Goal: Information Seeking & Learning: Check status

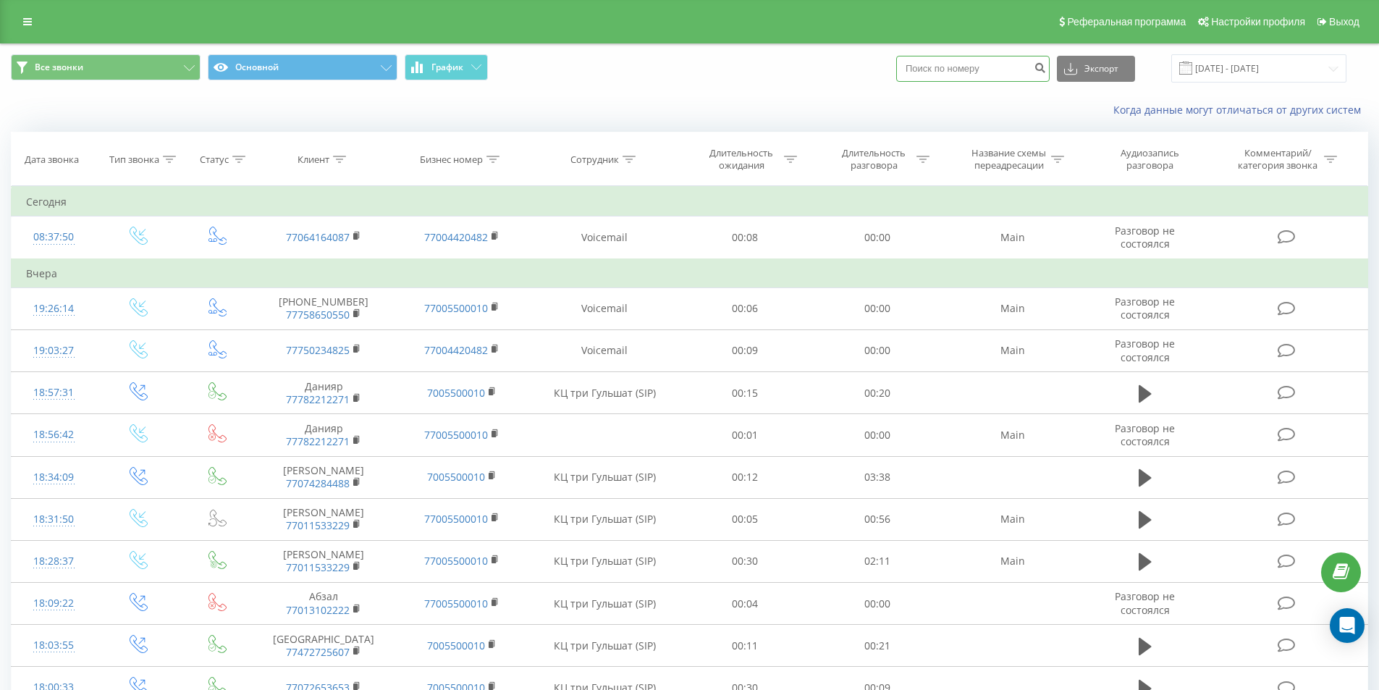
click at [943, 67] on input at bounding box center [972, 69] width 153 height 26
paste input "77055370142"
type input "77055370142"
click at [1046, 64] on icon "submit" at bounding box center [1040, 66] width 12 height 9
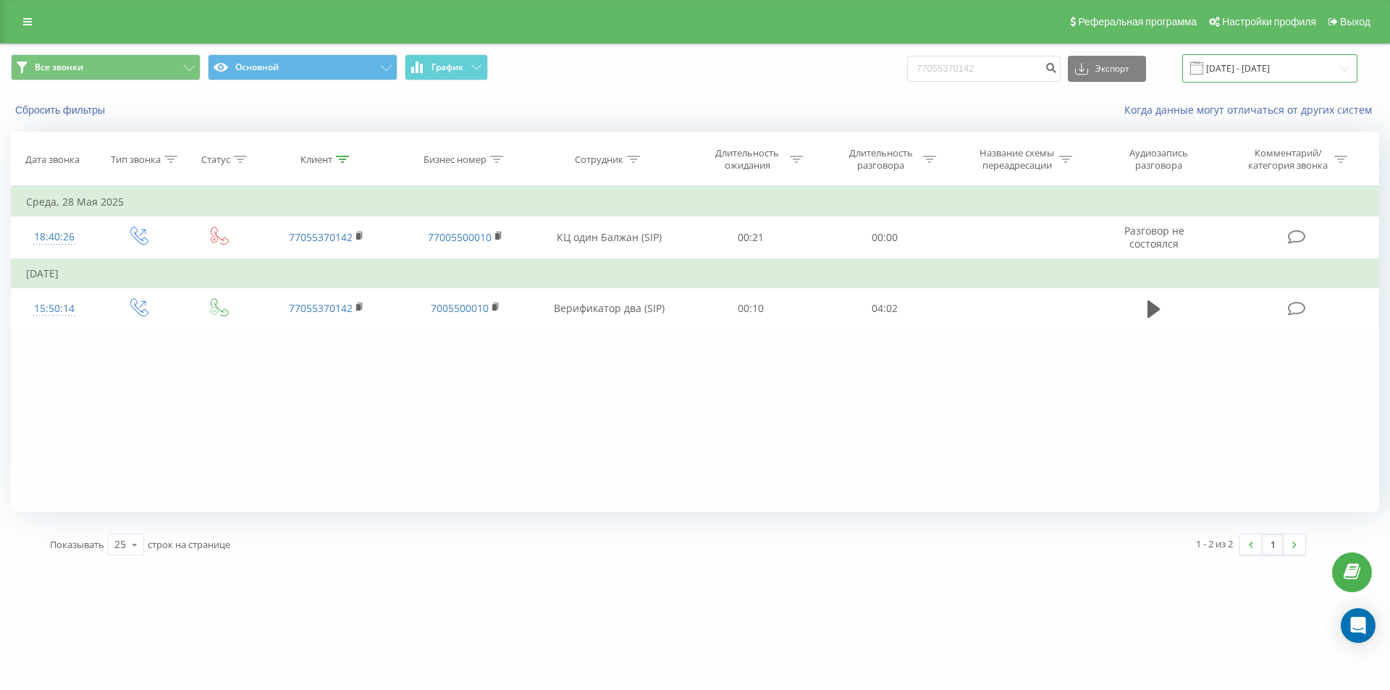
click at [1270, 72] on input "[DATE] - [DATE]" at bounding box center [1269, 68] width 175 height 28
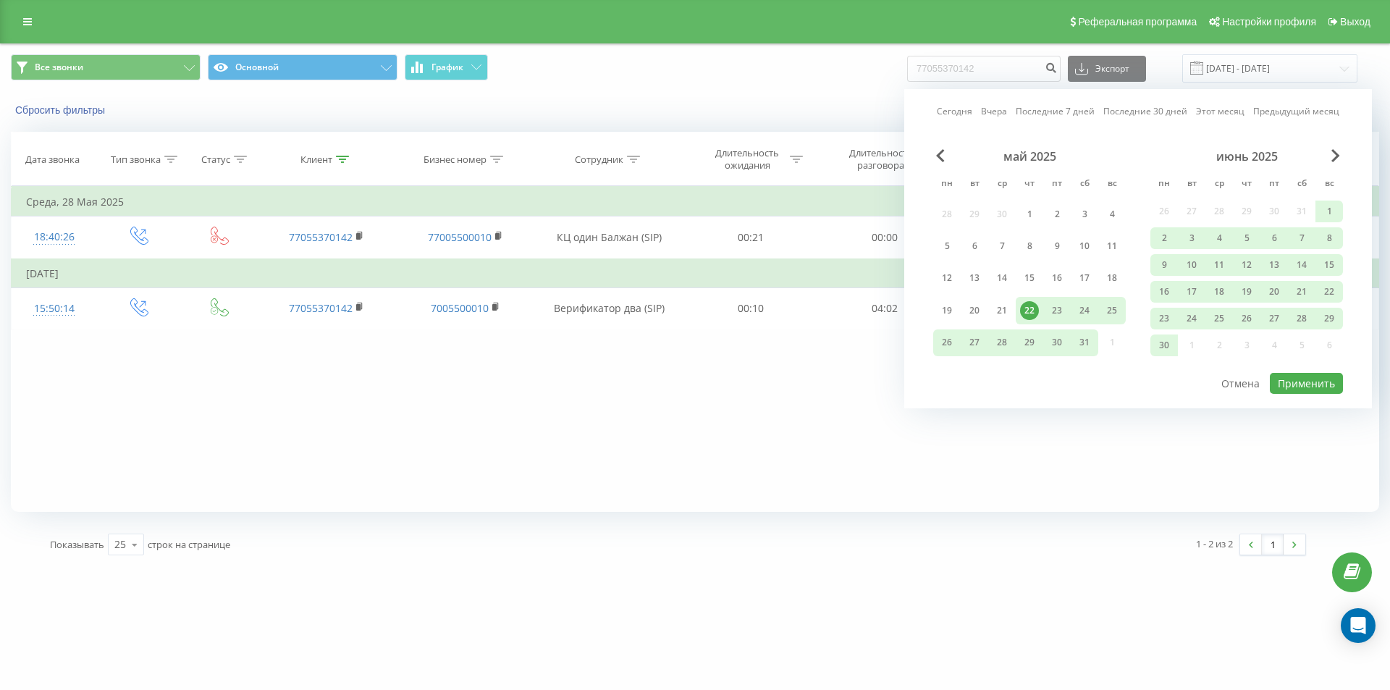
click at [933, 157] on div "май 2025" at bounding box center [1029, 156] width 193 height 14
click at [940, 156] on span "Previous Month" at bounding box center [940, 155] width 9 height 13
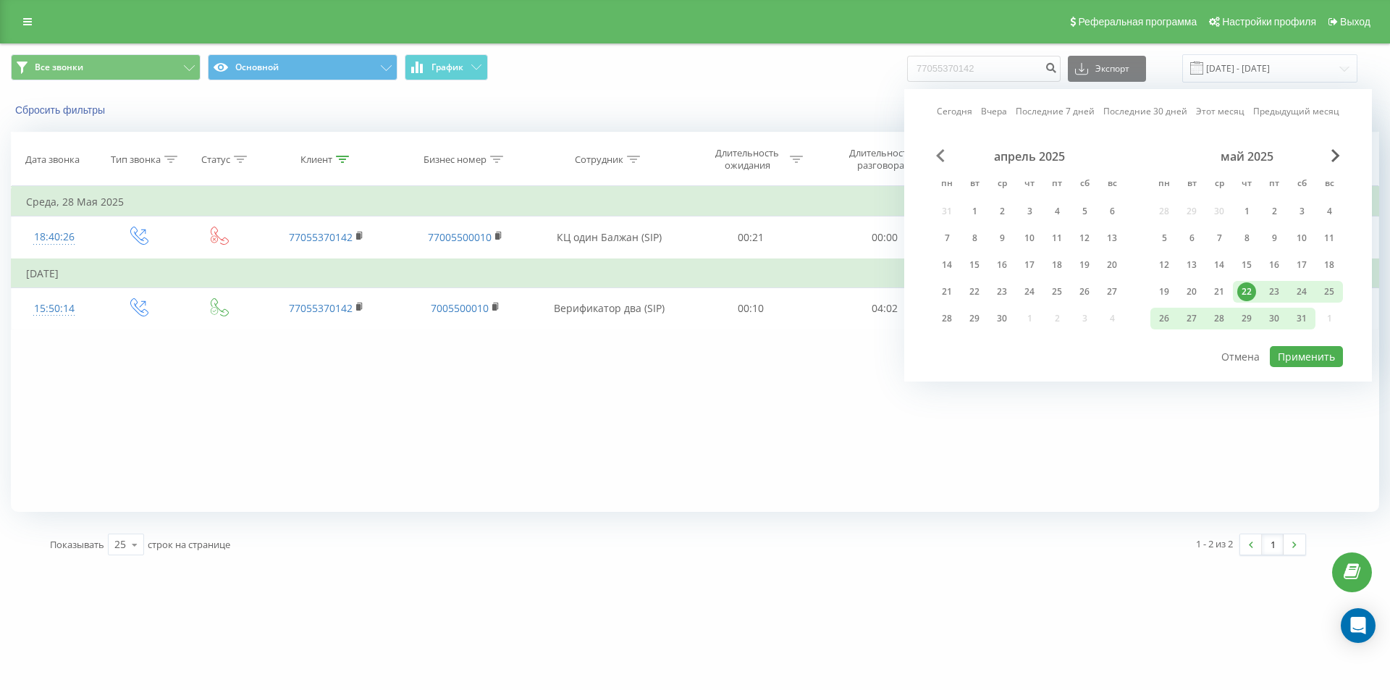
click at [940, 156] on span "Previous Month" at bounding box center [940, 155] width 9 height 13
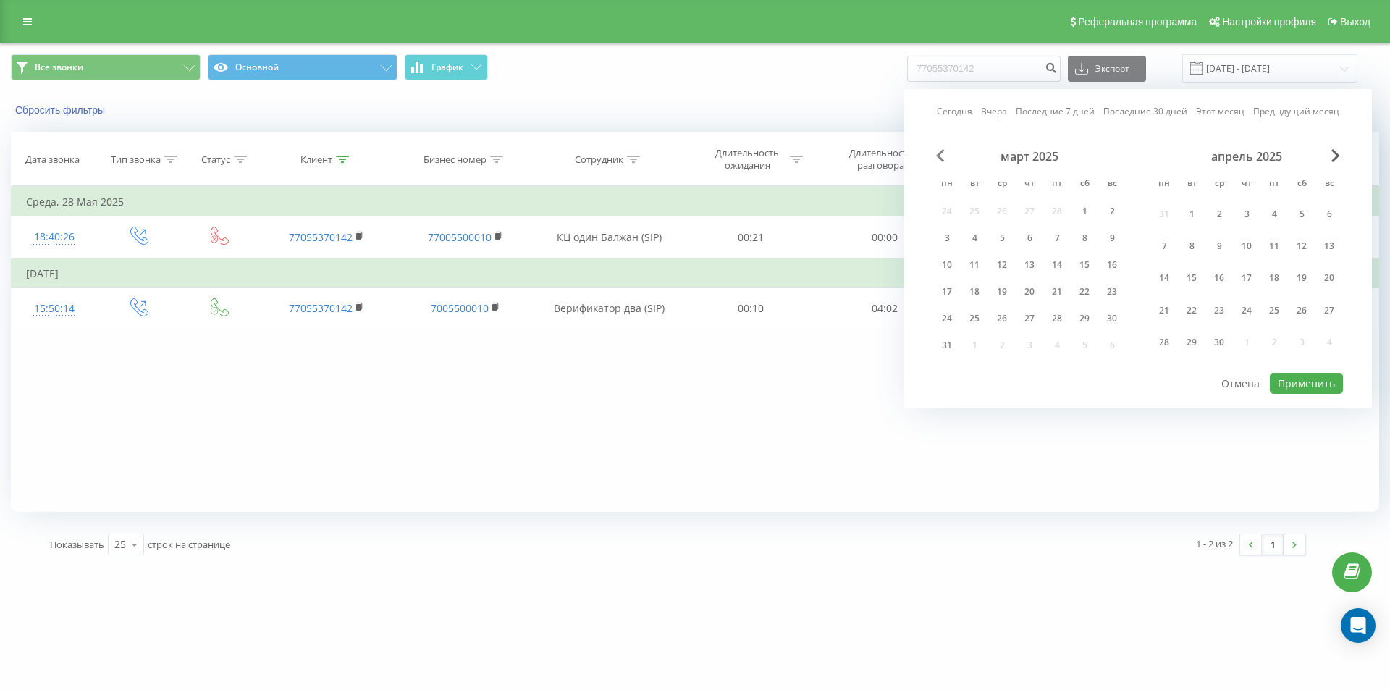
click at [940, 156] on span "Previous Month" at bounding box center [940, 155] width 9 height 13
click at [1085, 216] on div "1" at bounding box center [1084, 214] width 19 height 19
click at [1334, 155] on span "Next Month" at bounding box center [1335, 155] width 9 height 13
click at [1335, 156] on span "Next Month" at bounding box center [1335, 155] width 9 height 13
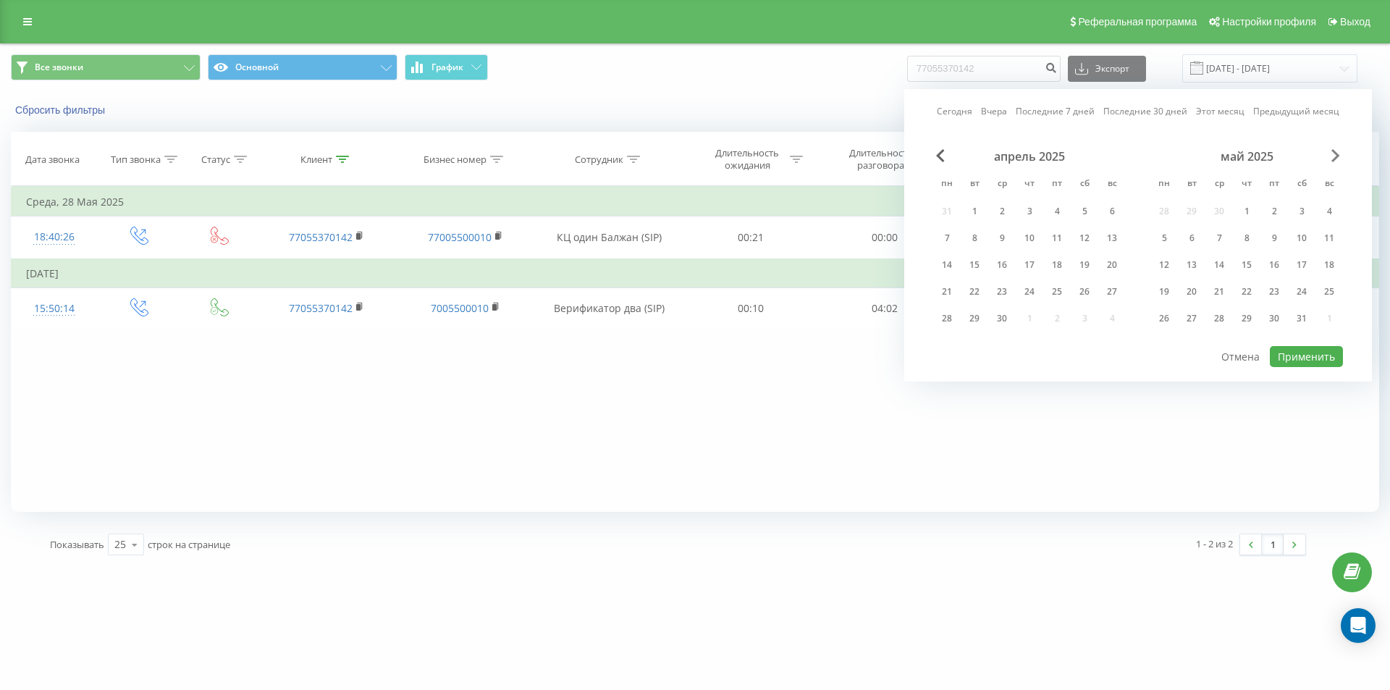
click at [1335, 156] on span "Next Month" at bounding box center [1335, 155] width 9 height 13
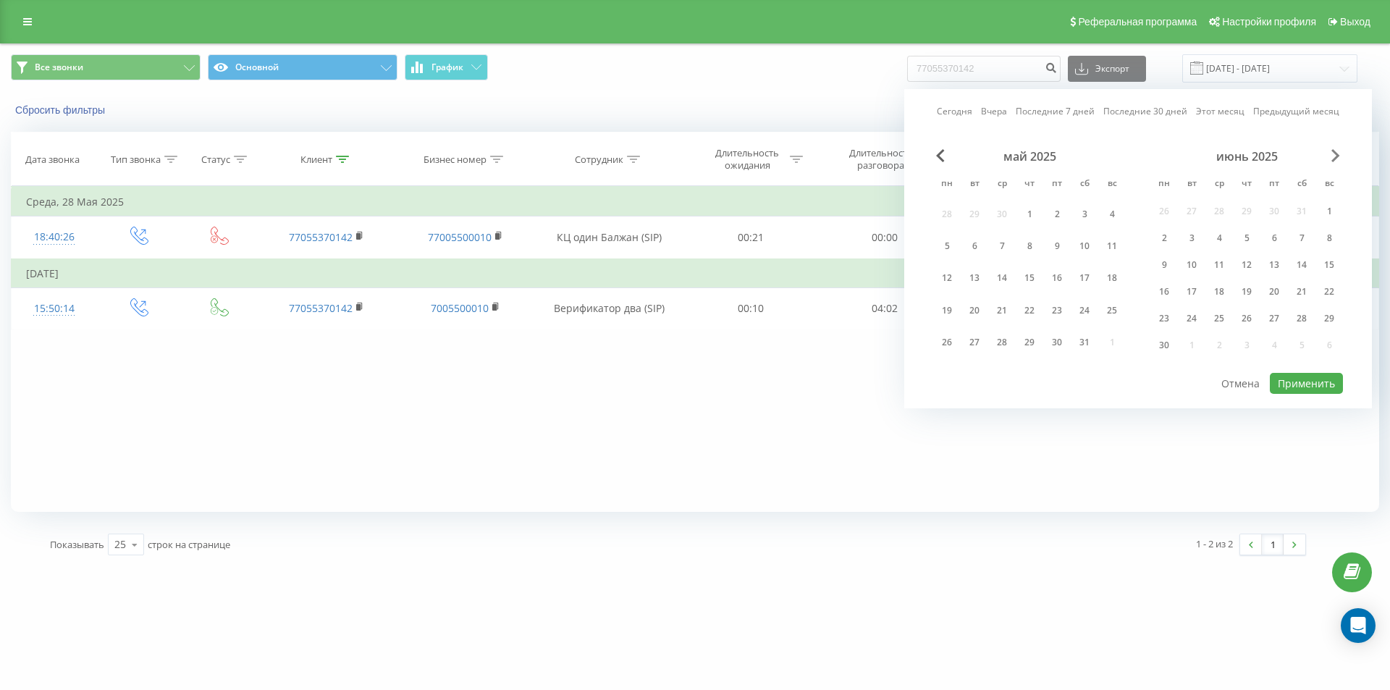
click at [1335, 156] on span "Next Month" at bounding box center [1335, 155] width 9 height 13
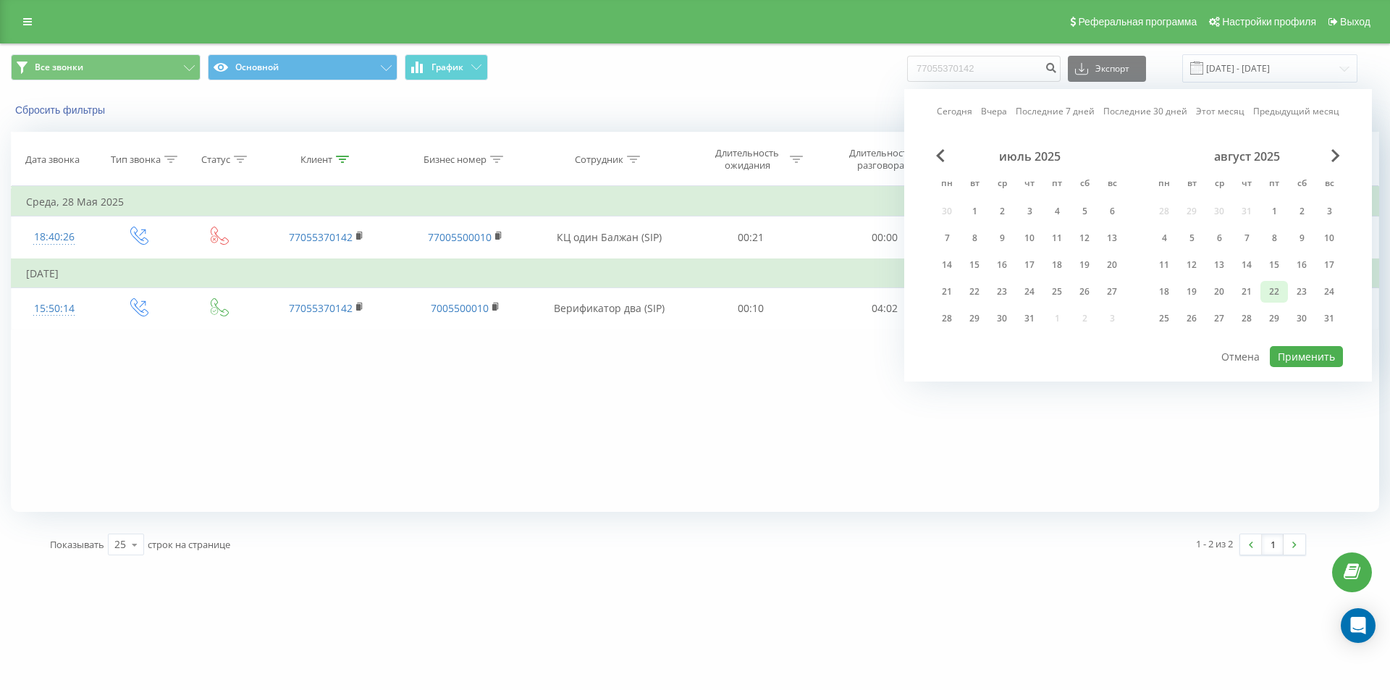
click at [1273, 290] on div "22" at bounding box center [1274, 291] width 19 height 19
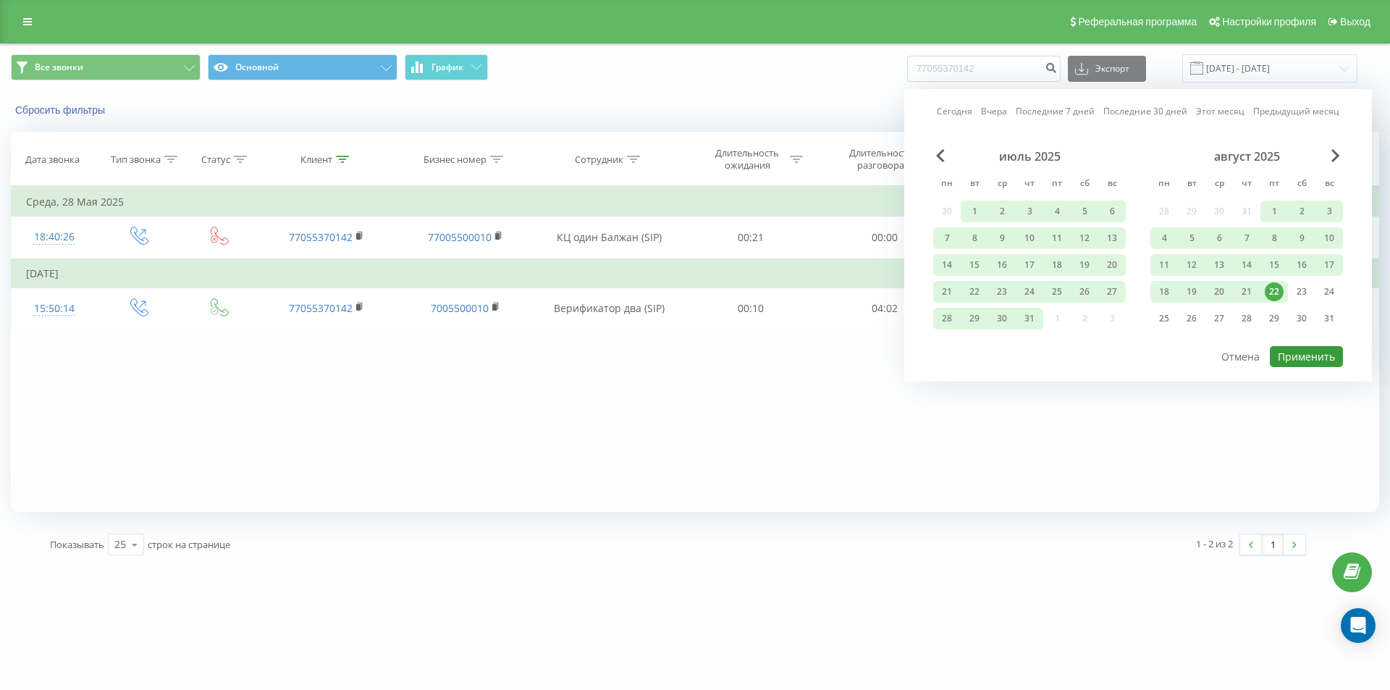
click at [1315, 356] on button "Применить" at bounding box center [1306, 356] width 73 height 21
type input "[DATE] - [DATE]"
